Goal: Task Accomplishment & Management: Use online tool/utility

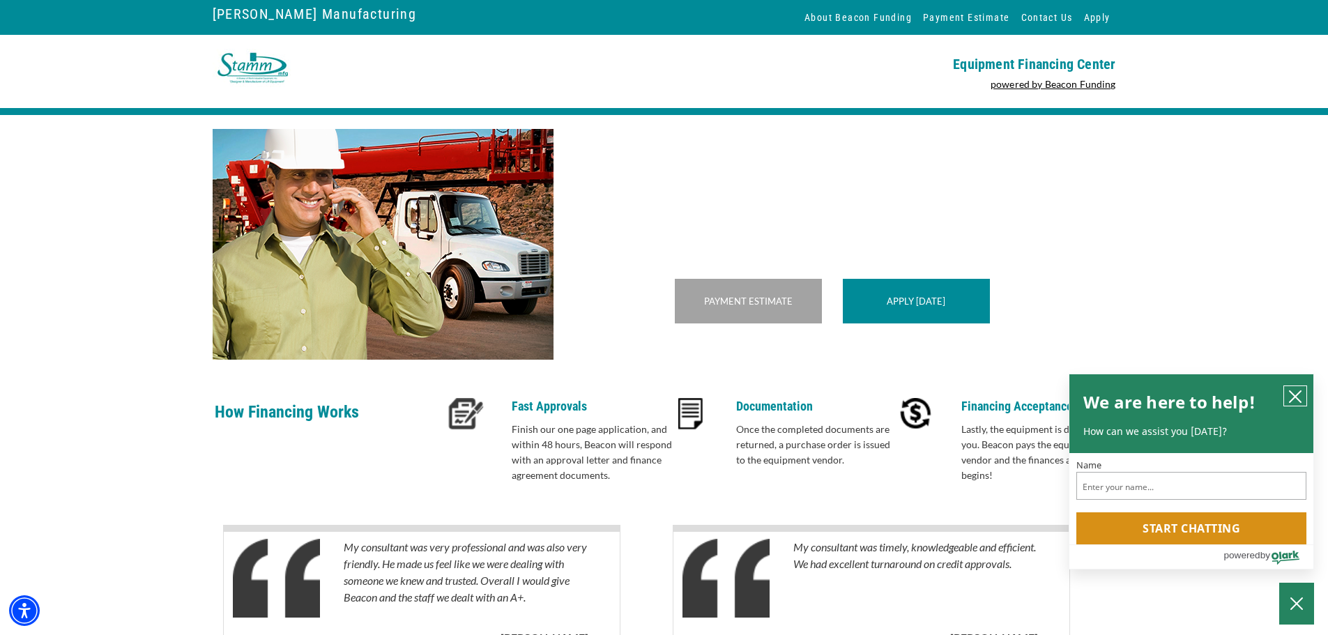
click at [1300, 396] on icon "close chatbox" at bounding box center [1295, 397] width 14 height 14
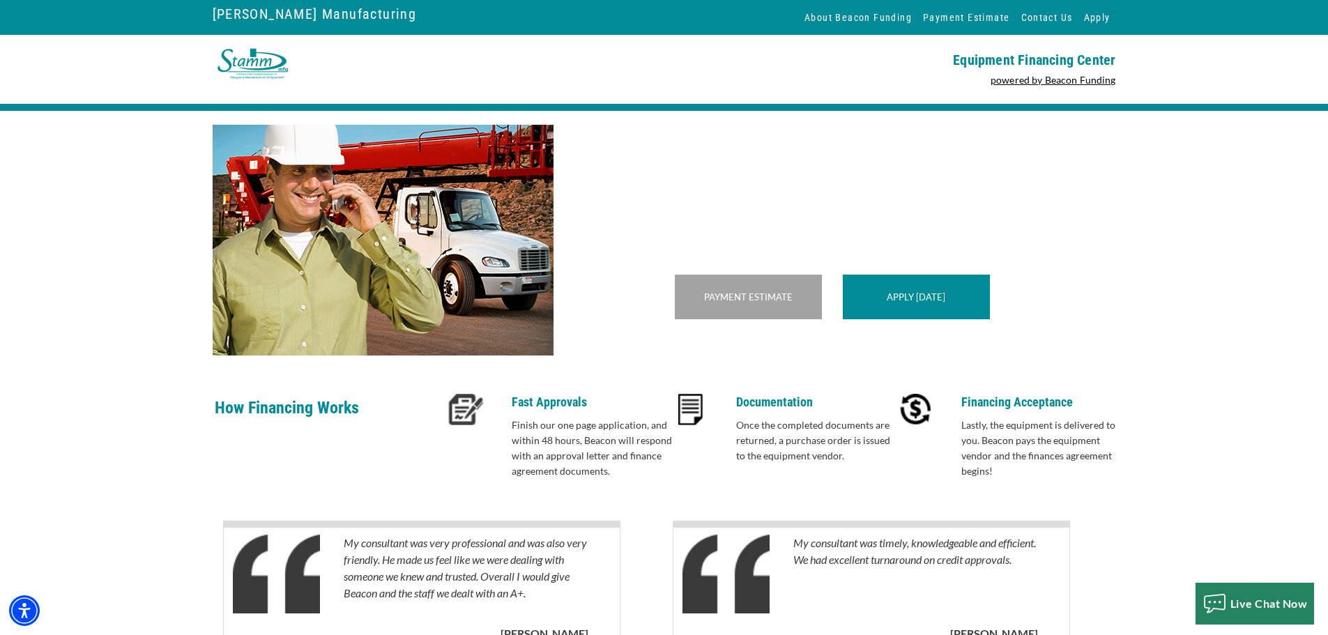
scroll to position [132, 0]
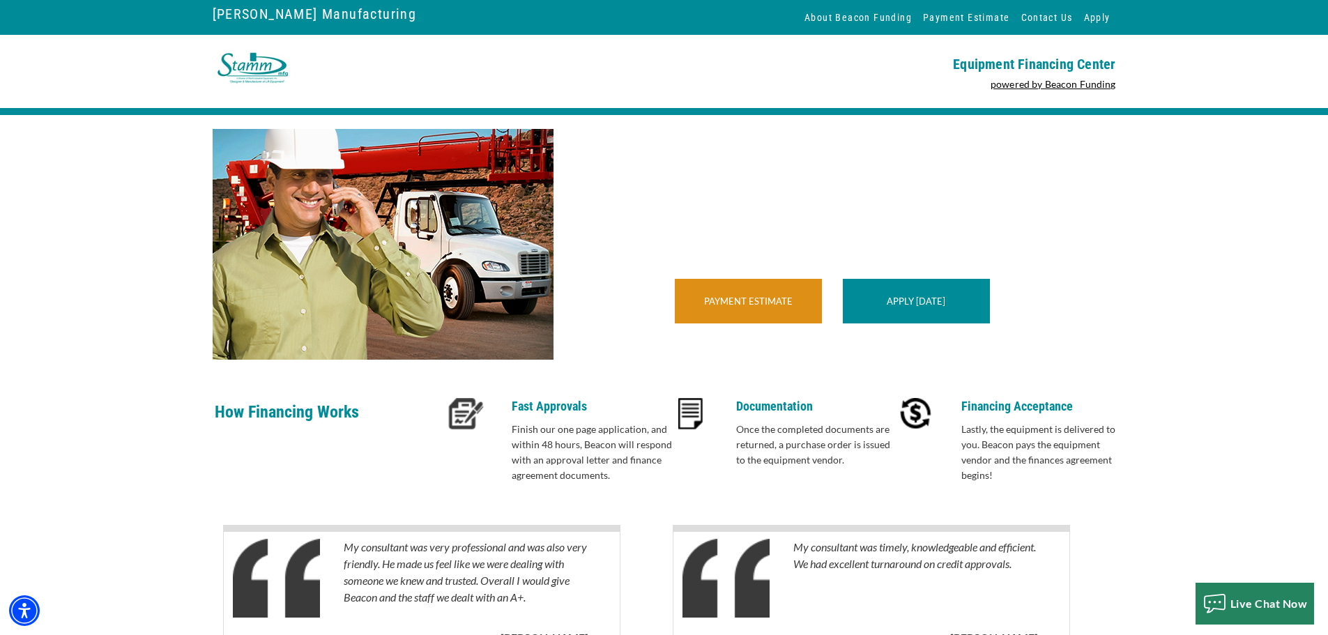
click at [724, 313] on div "Payment Estimate" at bounding box center [748, 301] width 147 height 45
click at [1284, 266] on div "Fast and Friendly Equipment Financing Get the best Stamm Manufacturing equipmen…" at bounding box center [664, 244] width 1328 height 259
click at [70, 257] on div "Fast and Friendly Equipment Financing Get the best Stamm Manufacturing equipmen…" at bounding box center [664, 244] width 1328 height 259
